Goal: Navigation & Orientation: Understand site structure

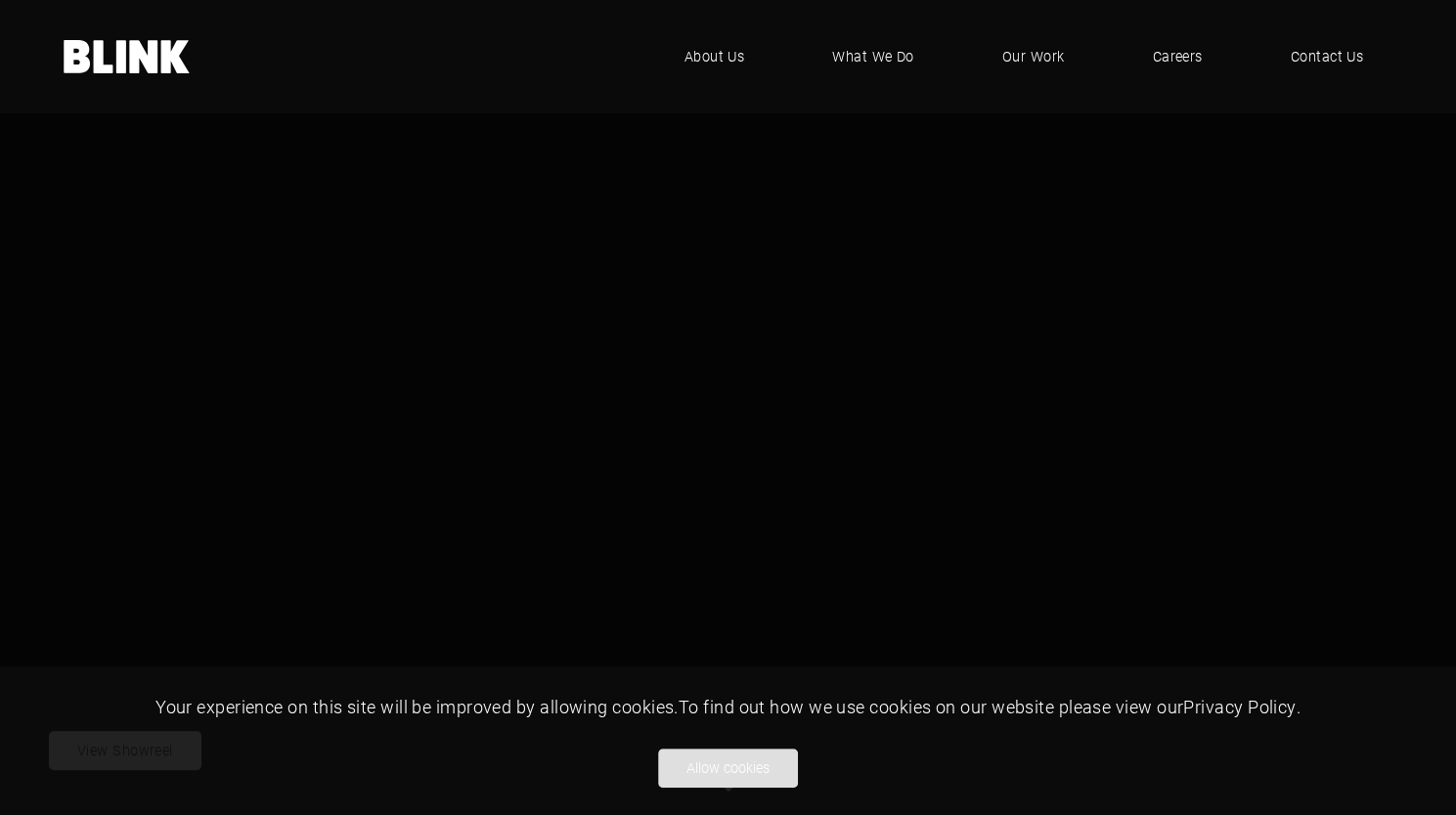
click at [723, 772] on button "Allow cookies" at bounding box center [728, 769] width 140 height 39
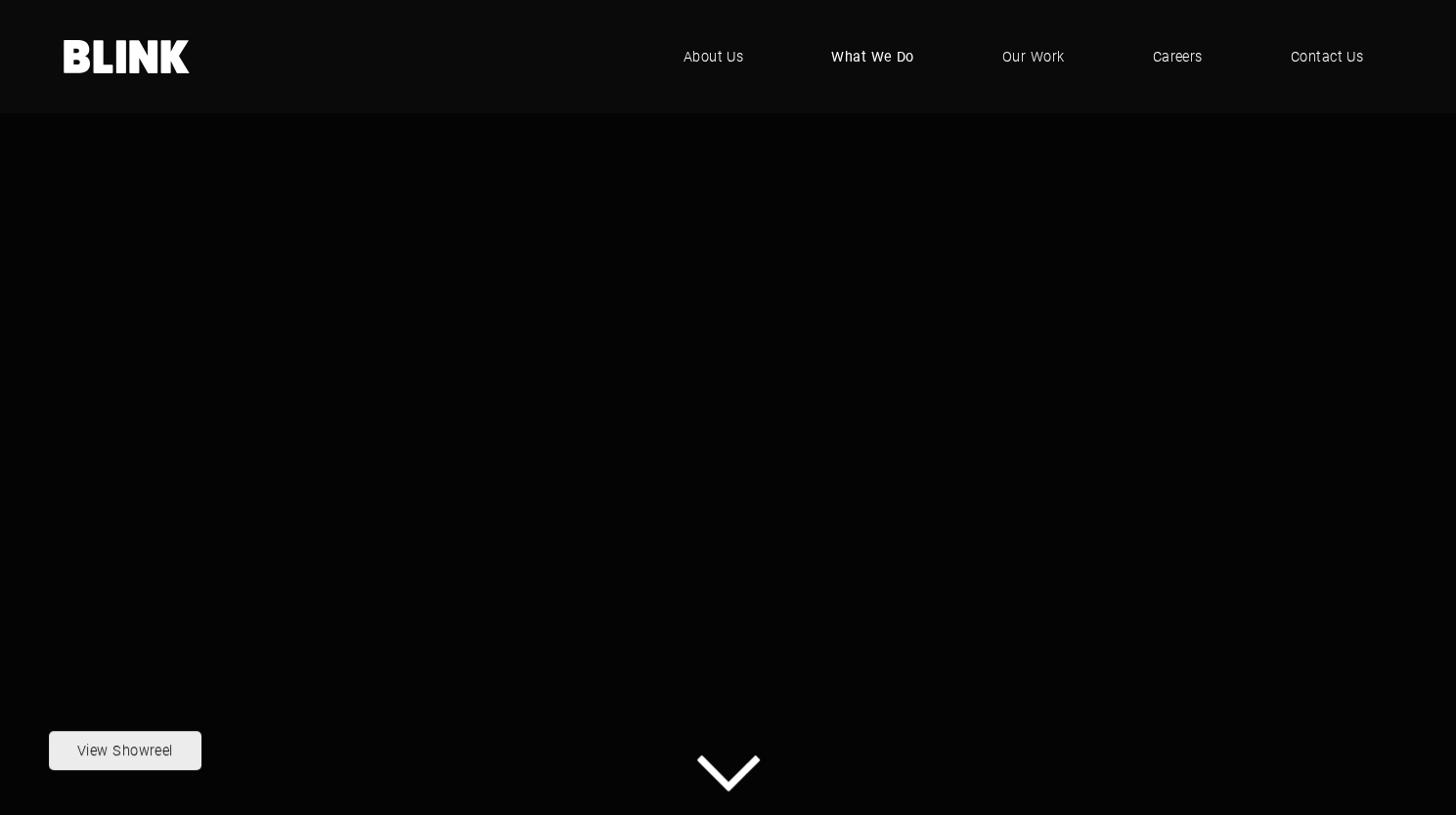
click at [869, 49] on span "What We Do" at bounding box center [873, 57] width 83 height 22
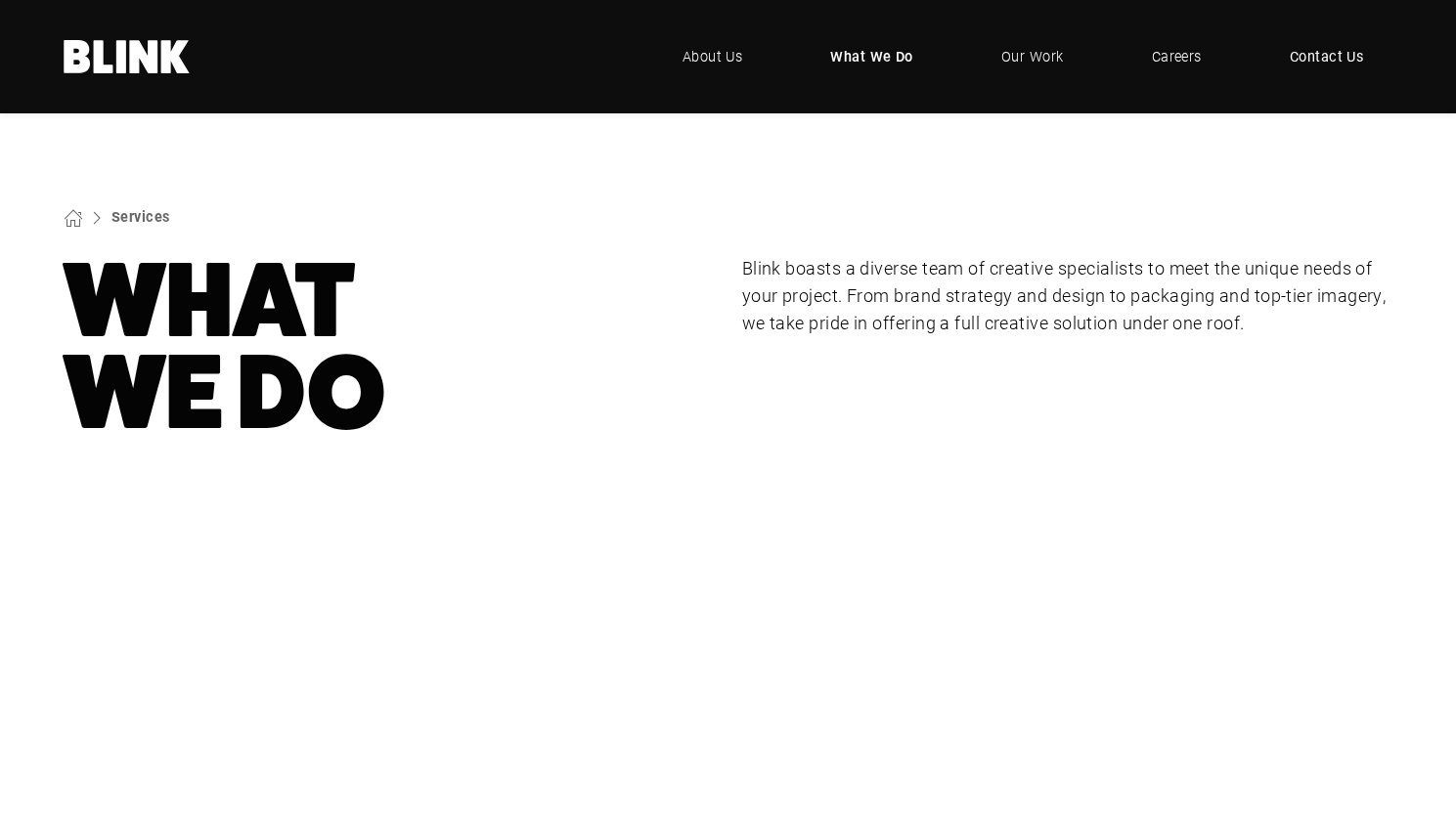
click at [1341, 55] on span "Contact Us" at bounding box center [1326, 57] width 74 height 22
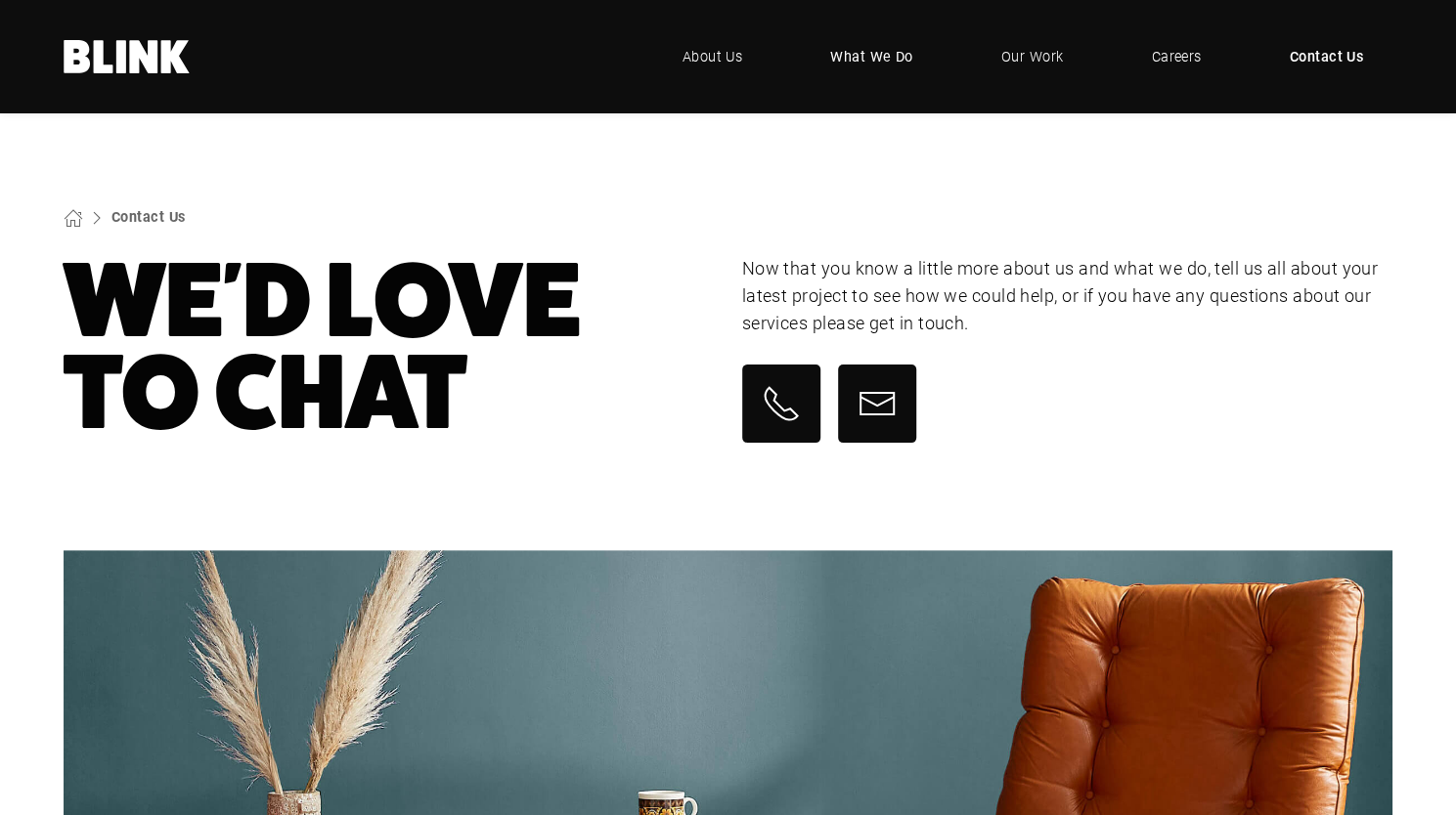
click at [924, 56] on link "What We Do" at bounding box center [872, 56] width 142 height 58
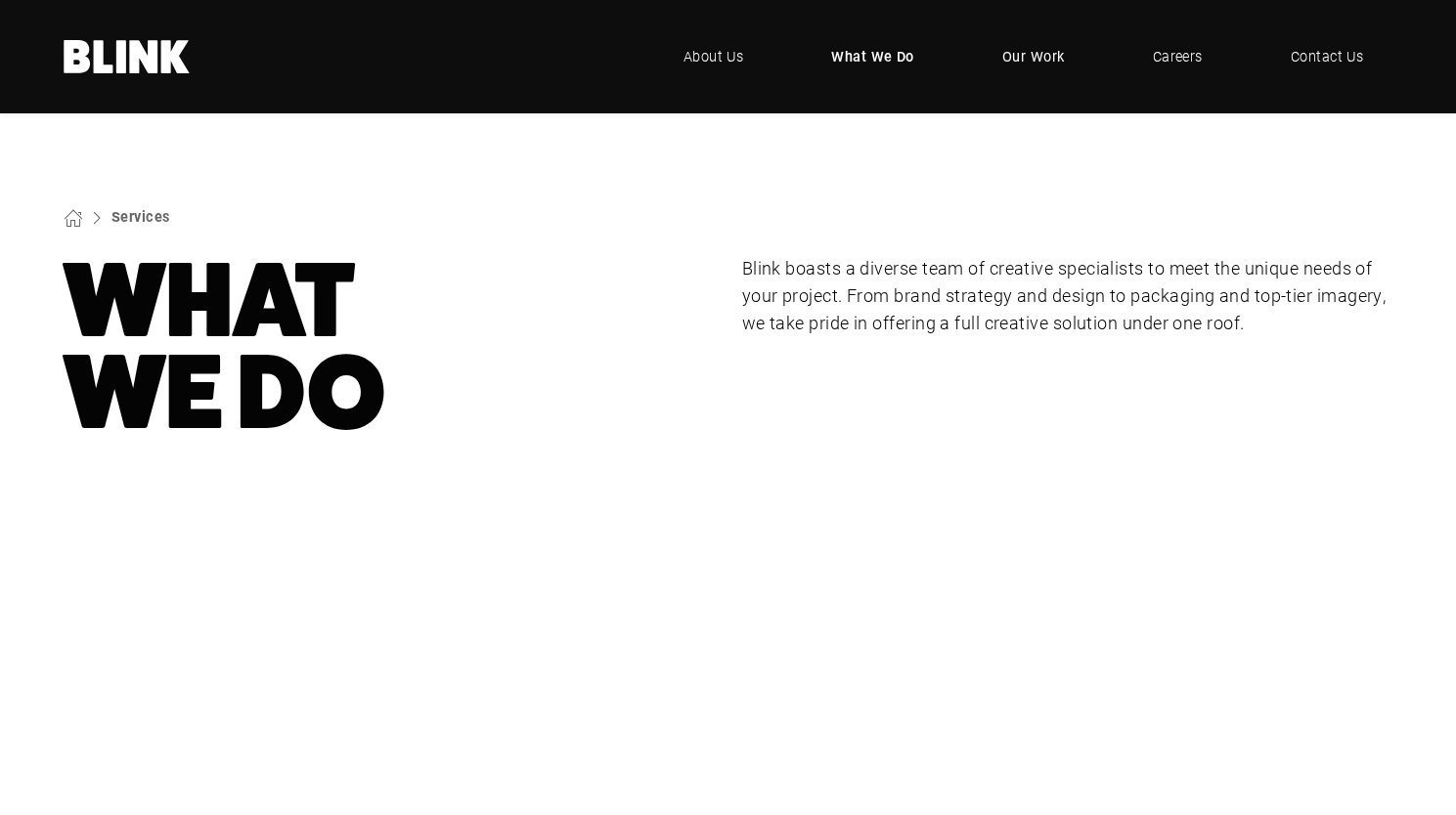
click at [1033, 51] on span "Our Work" at bounding box center [1033, 57] width 62 height 22
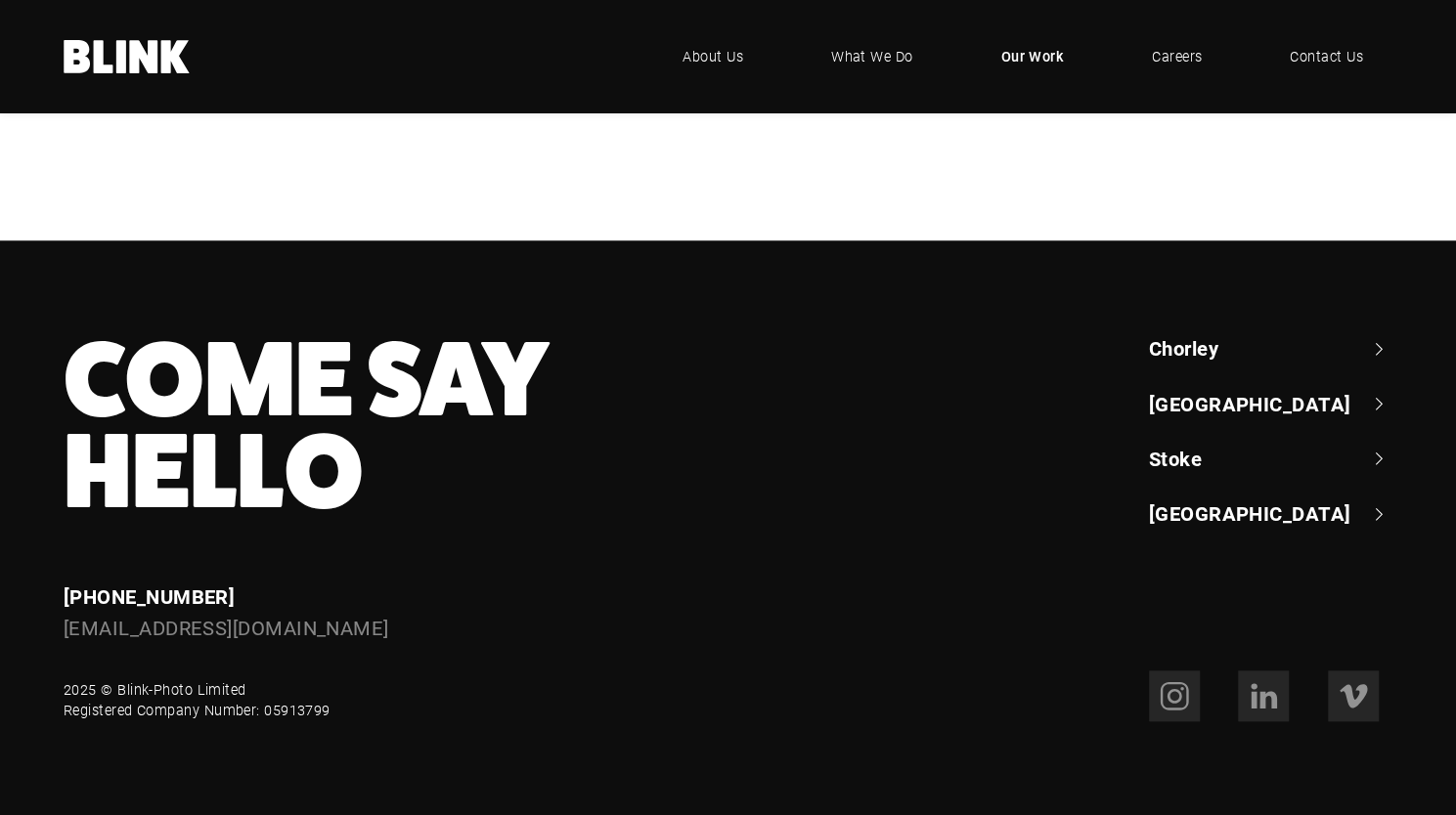
scroll to position [1271, 0]
click at [114, 44] on icon ".blink-logo-wh10cxjsy-cls-1{fill:#fff;} BLINK - where creative comes to life" at bounding box center [126, 57] width 127 height 34
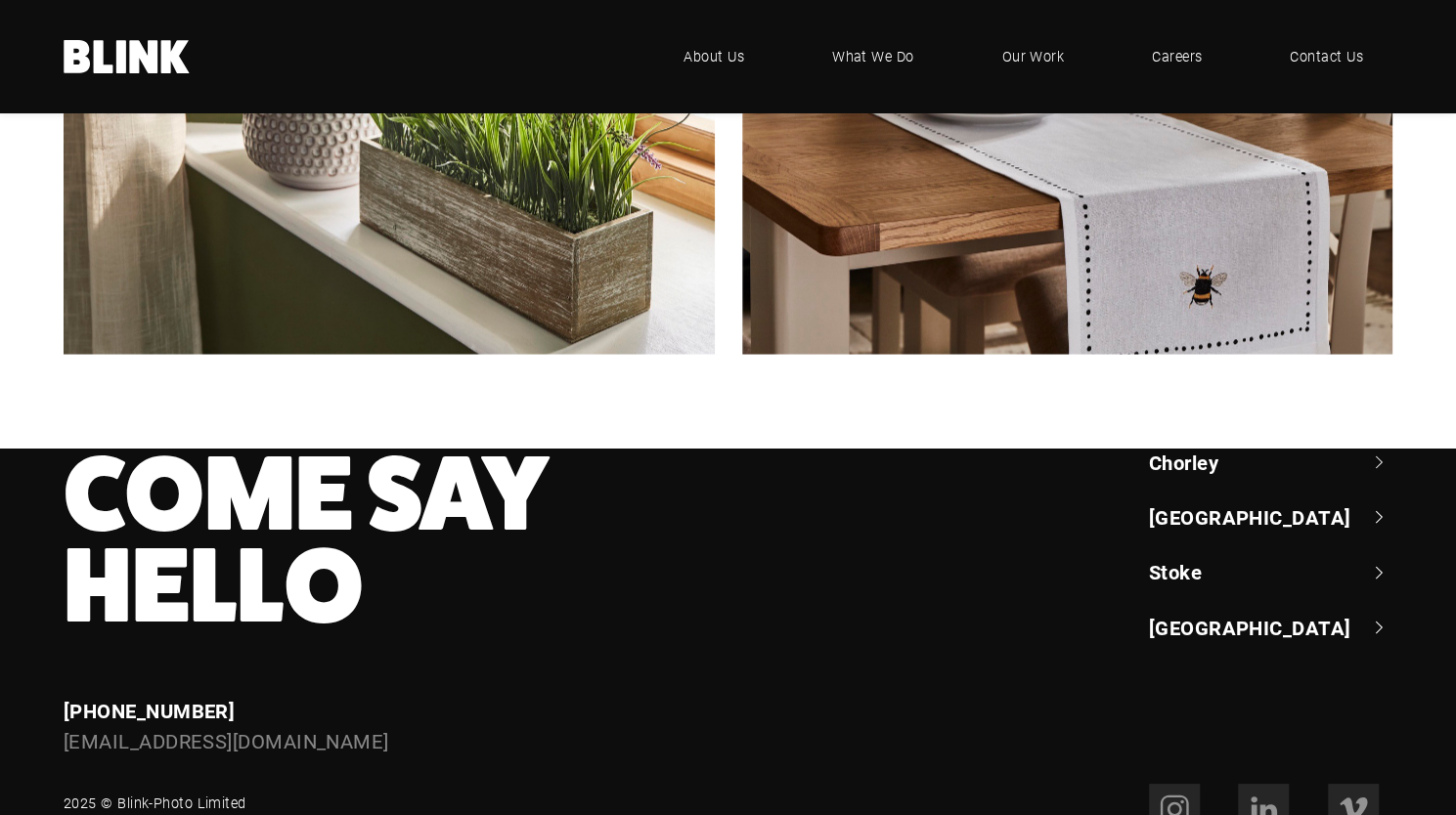
scroll to position [4083, 0]
